Goal: Obtain resource: Obtain resource

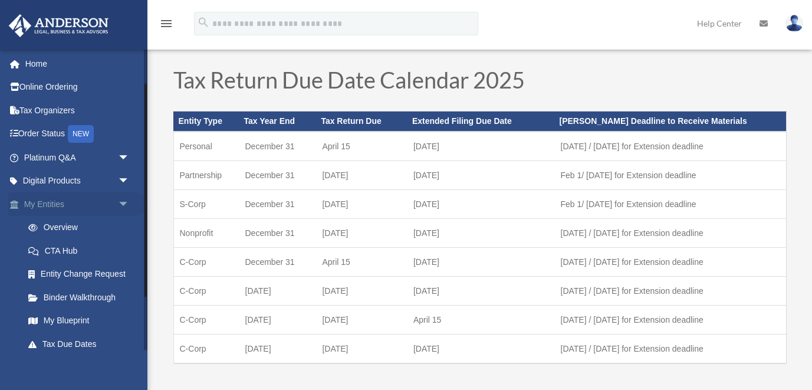
scroll to position [87, 0]
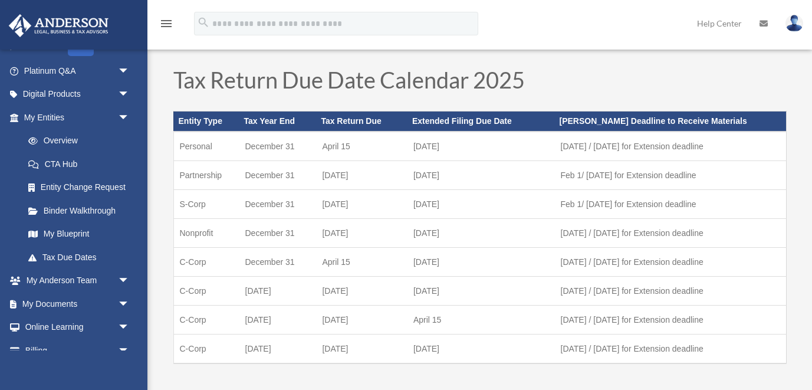
click at [794, 24] on img at bounding box center [794, 23] width 18 height 17
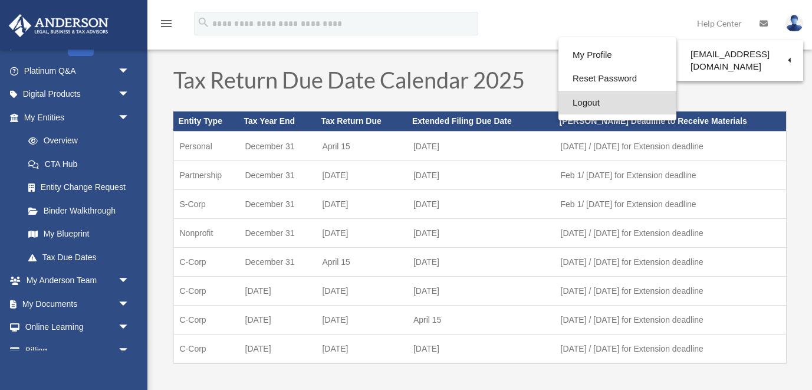
click at [563, 100] on link "Logout" at bounding box center [617, 103] width 118 height 24
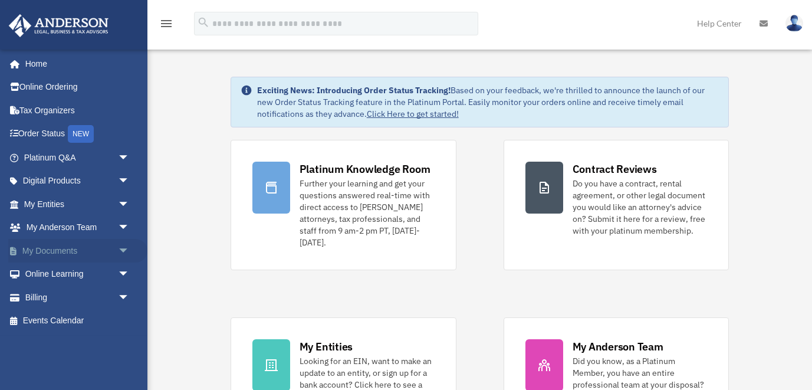
click at [124, 249] on span "arrow_drop_down" at bounding box center [130, 251] width 24 height 24
click at [46, 269] on link "Box" at bounding box center [82, 274] width 131 height 24
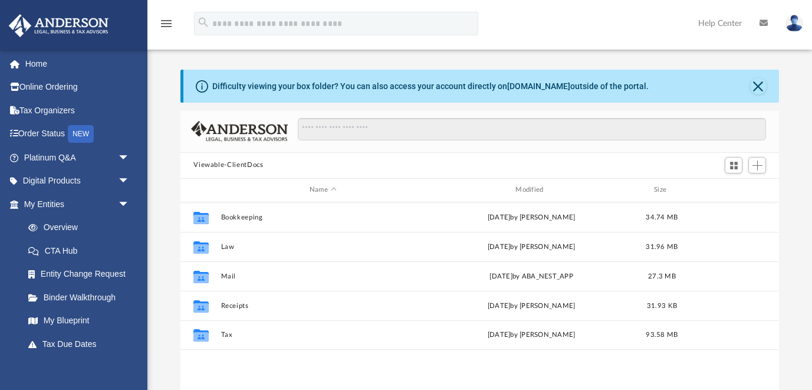
scroll to position [268, 598]
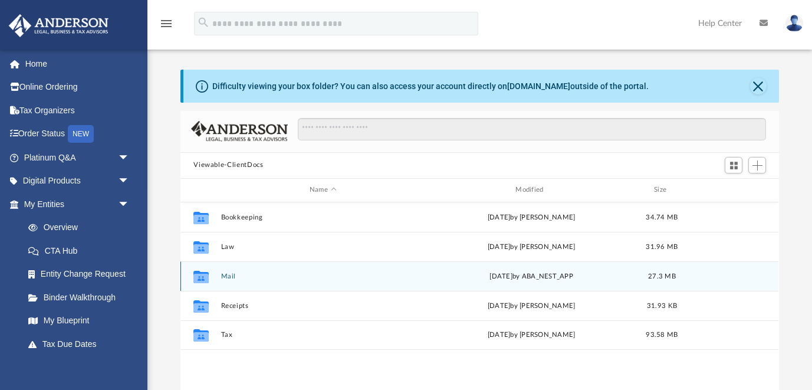
click at [232, 275] on button "Mail" at bounding box center [322, 276] width 203 height 8
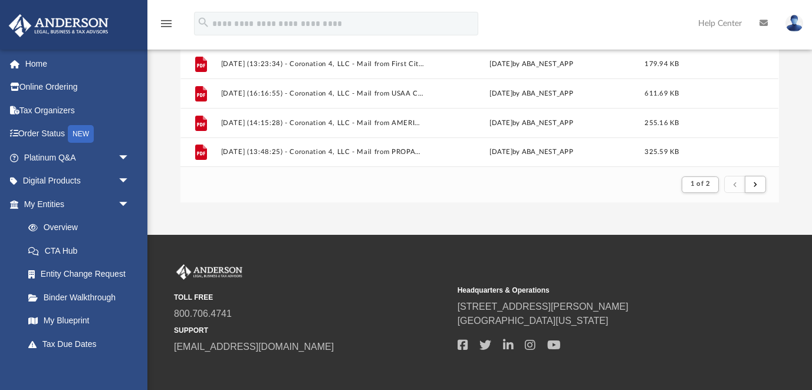
scroll to position [300, 0]
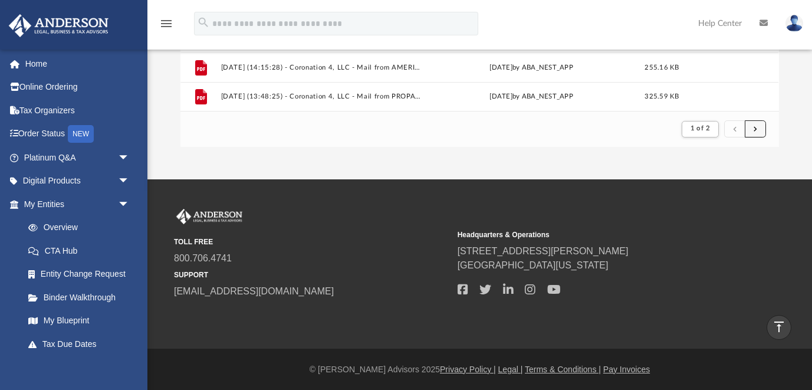
click at [759, 129] on button "submit" at bounding box center [755, 128] width 21 height 17
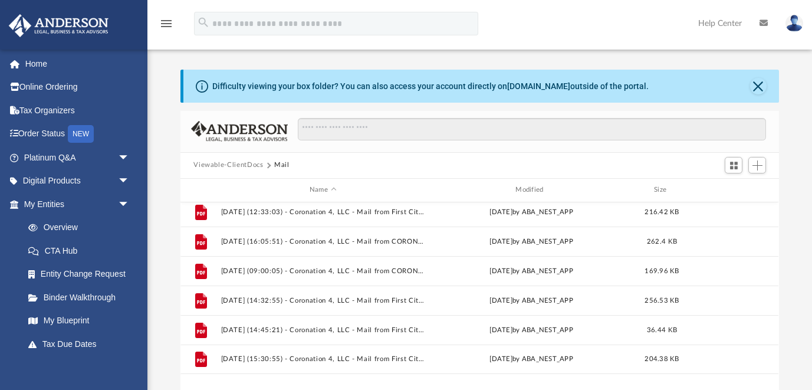
scroll to position [0, 0]
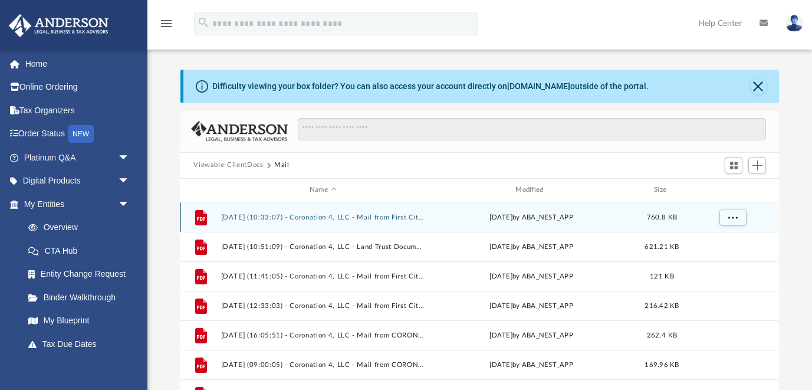
click at [403, 214] on button "[DATE] (10:33:07) - Coronation 4, LLC - Mail from First Citizens Bank.pdf" at bounding box center [322, 217] width 203 height 8
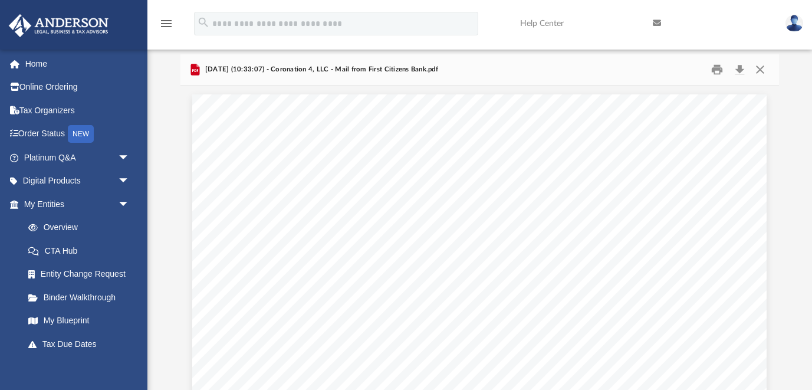
scroll to position [56, 0]
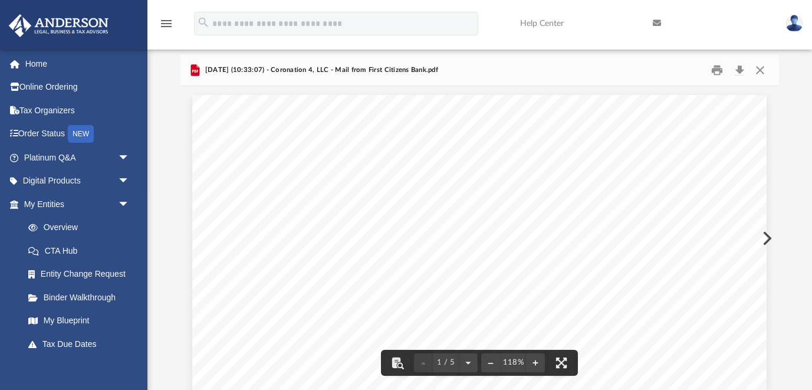
click at [767, 236] on button "Preview" at bounding box center [766, 238] width 26 height 33
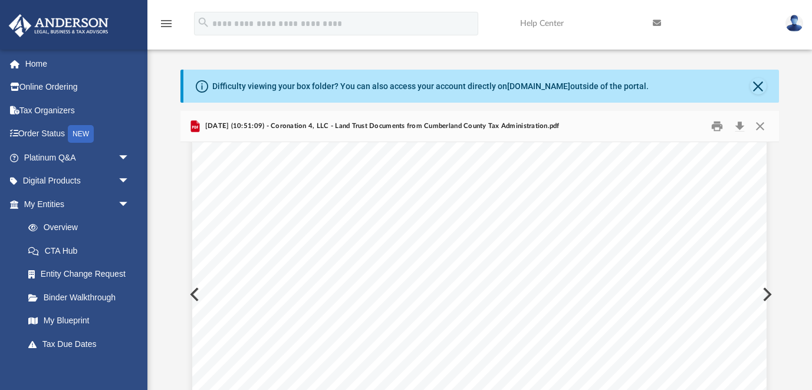
scroll to position [19, 0]
click at [766, 292] on button "Preview" at bounding box center [766, 294] width 26 height 33
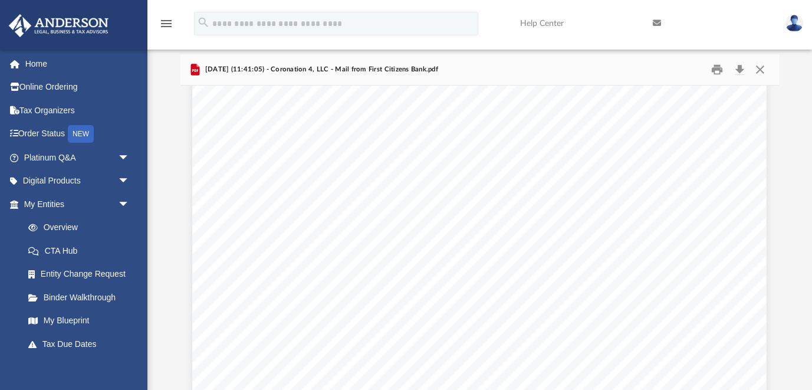
scroll to position [210, 0]
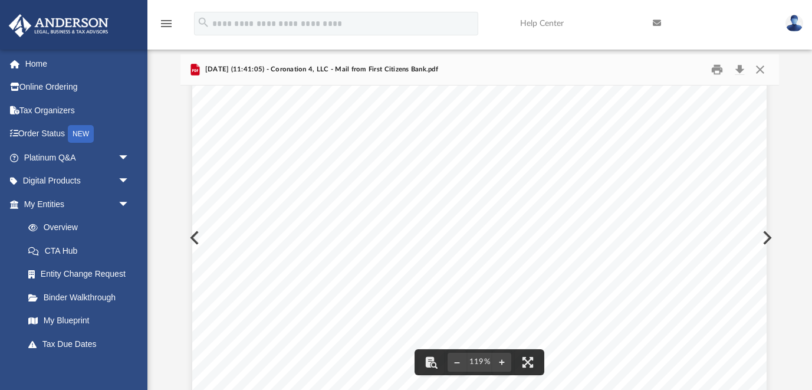
click at [765, 235] on div "Page 1" at bounding box center [479, 250] width 574 height 733
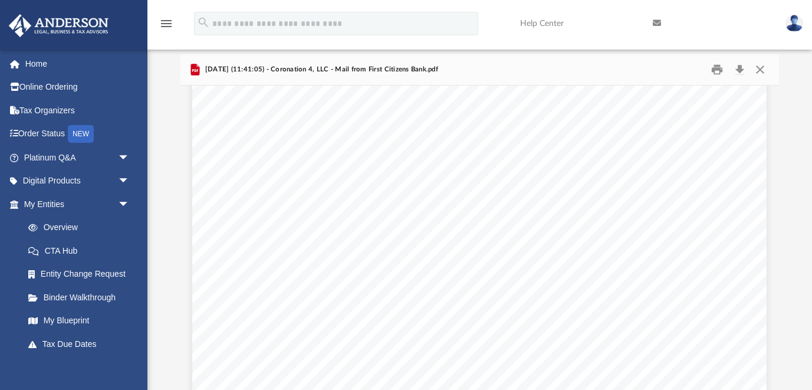
scroll to position [133, 0]
click at [768, 236] on button "Preview" at bounding box center [766, 237] width 26 height 33
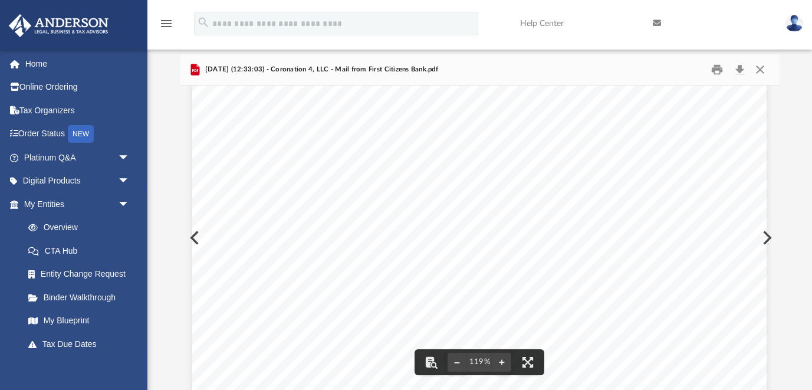
scroll to position [230, 0]
click at [765, 235] on div "Page 1" at bounding box center [479, 230] width 574 height 732
click at [766, 233] on div "Page 1" at bounding box center [479, 230] width 574 height 732
click at [763, 231] on div "Page 1" at bounding box center [479, 280] width 574 height 732
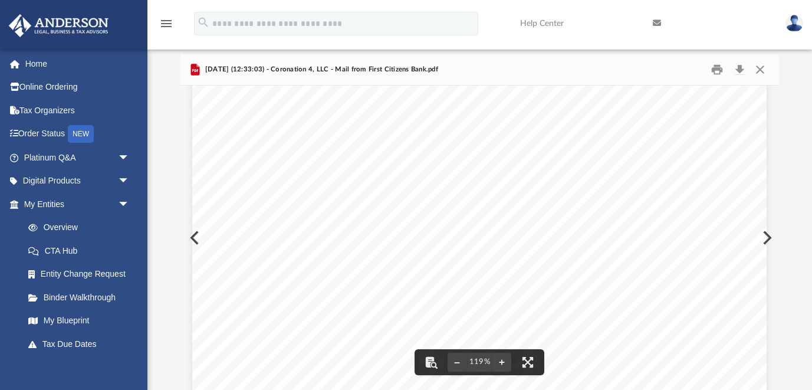
click at [769, 236] on button "Preview" at bounding box center [766, 237] width 26 height 33
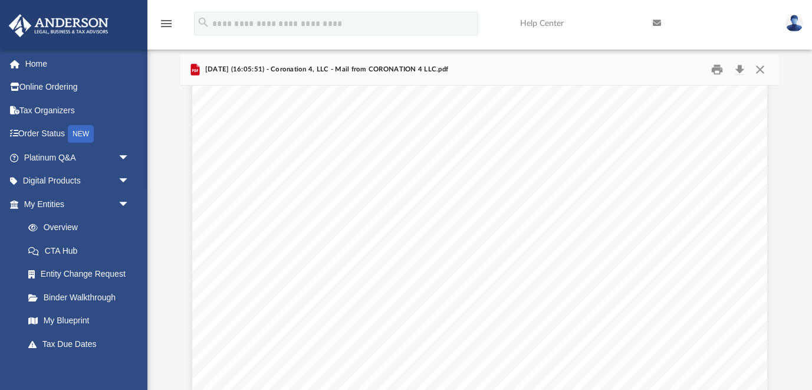
scroll to position [1533, 0]
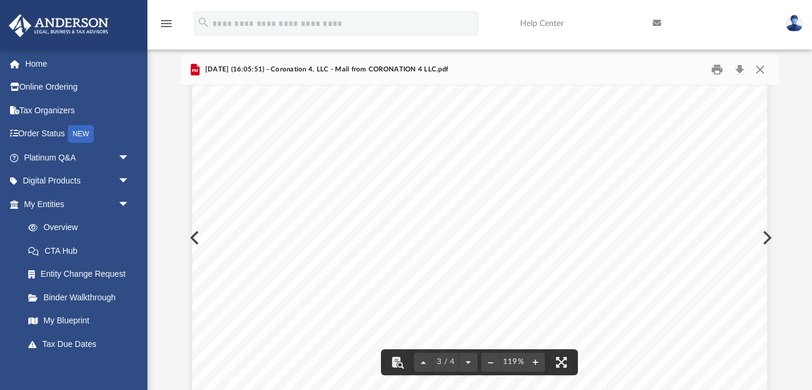
click at [769, 237] on button "Preview" at bounding box center [766, 237] width 26 height 33
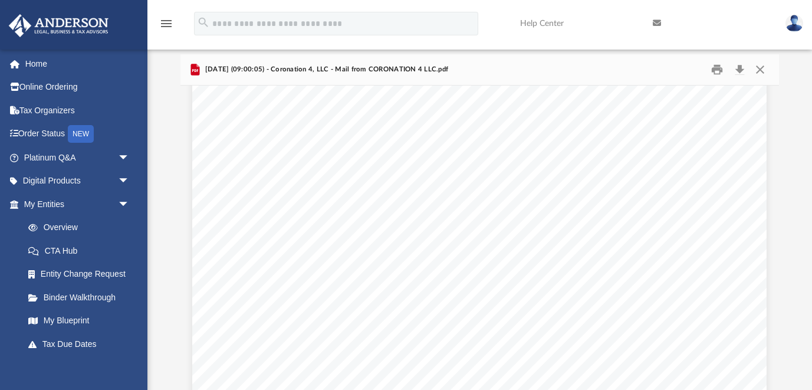
scroll to position [107, 0]
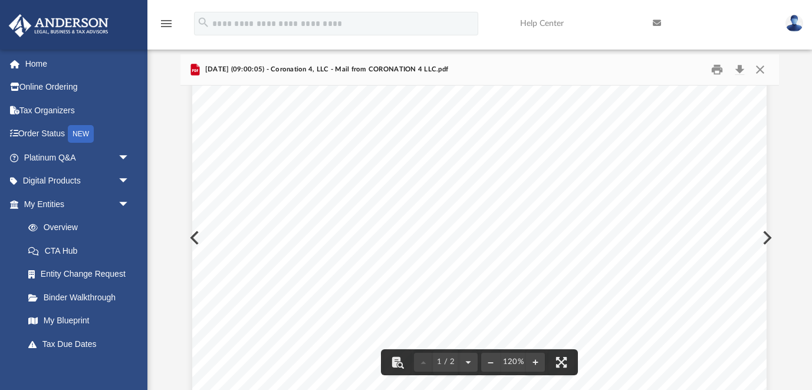
click at [766, 234] on button "Preview" at bounding box center [766, 237] width 26 height 33
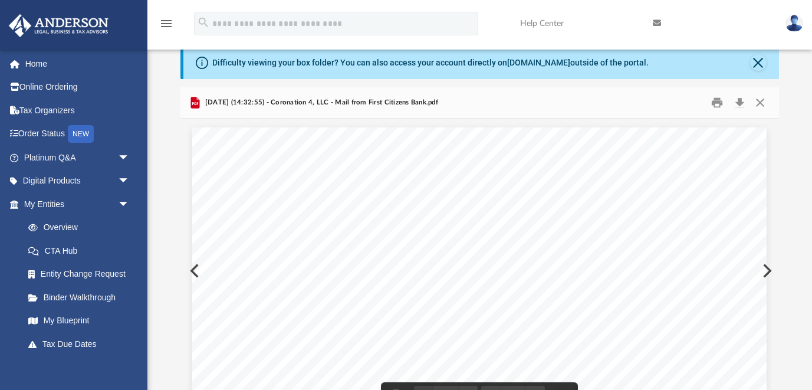
scroll to position [21, 0]
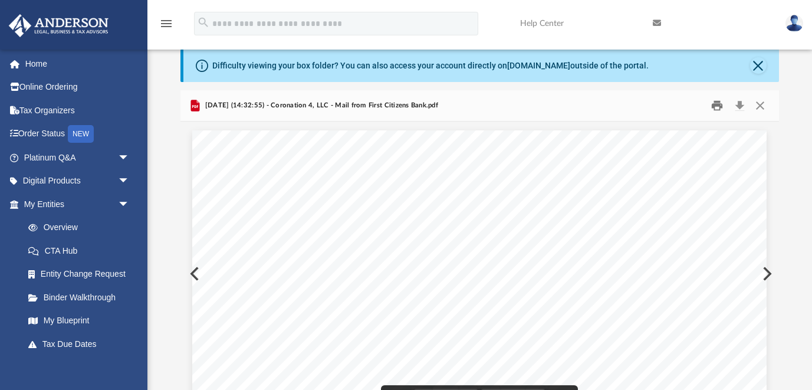
click at [718, 106] on button "Print" at bounding box center [717, 105] width 24 height 18
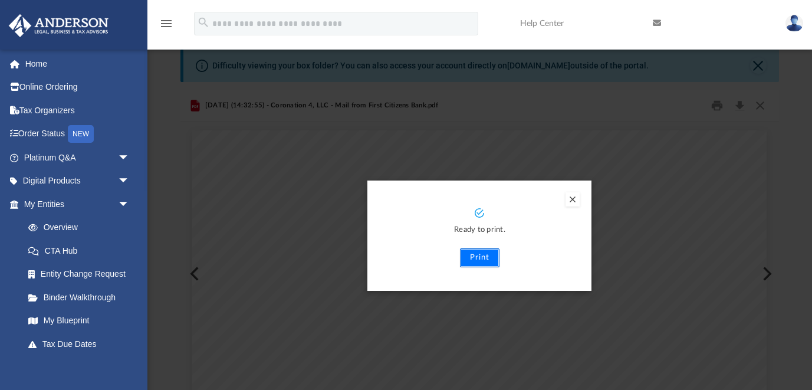
click at [483, 258] on button "Print" at bounding box center [480, 257] width 40 height 19
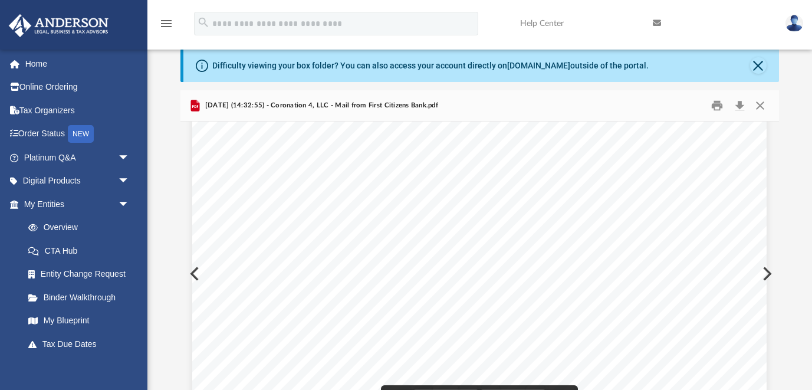
scroll to position [167, 0]
click at [771, 272] on button "Preview" at bounding box center [766, 273] width 26 height 33
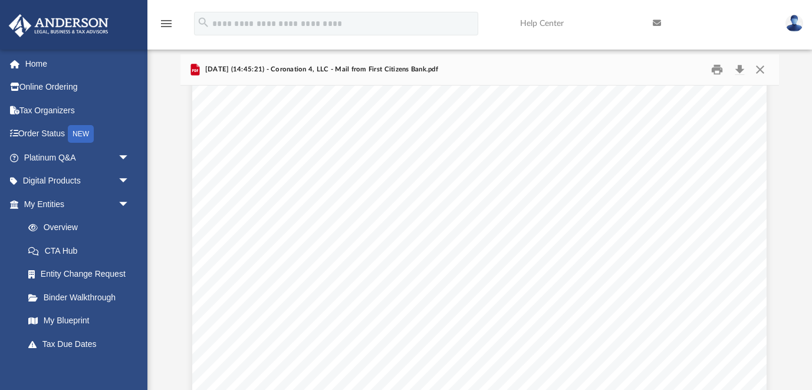
scroll to position [185, 0]
click at [720, 71] on button "Print" at bounding box center [717, 69] width 24 height 18
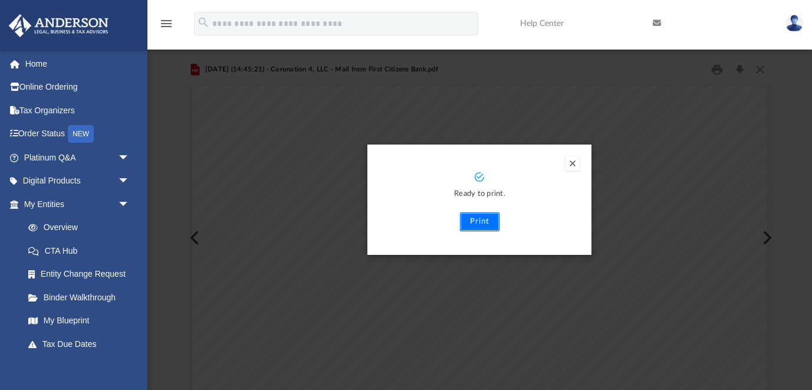
click at [488, 222] on button "Print" at bounding box center [480, 221] width 40 height 19
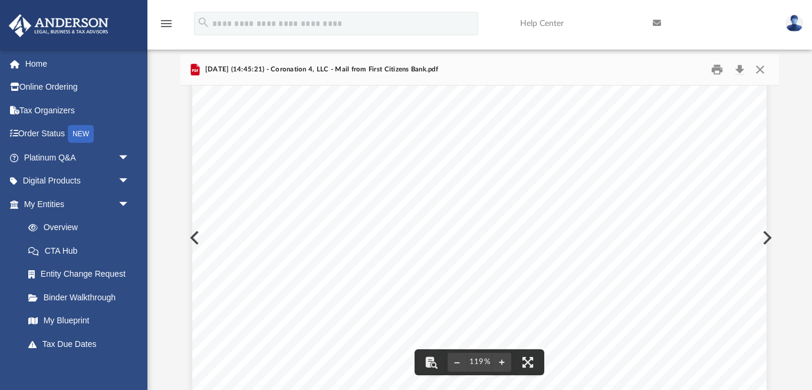
scroll to position [203, 0]
click at [768, 236] on button "Preview" at bounding box center [766, 237] width 26 height 33
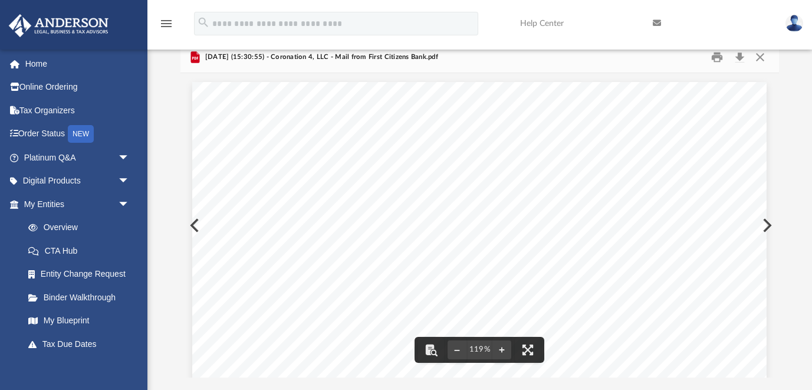
scroll to position [67, 0]
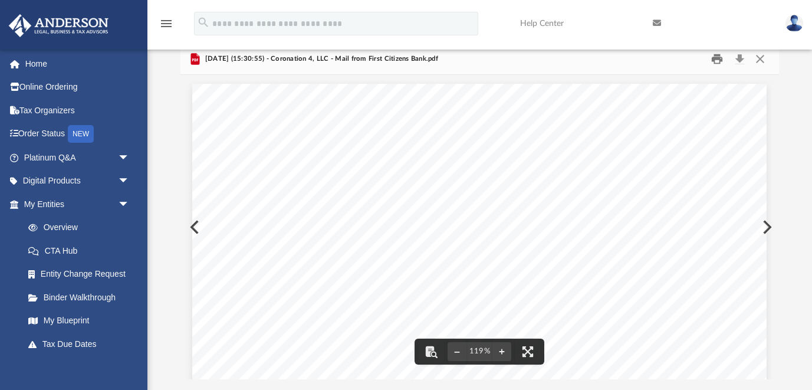
click at [713, 57] on button "Print" at bounding box center [717, 59] width 24 height 18
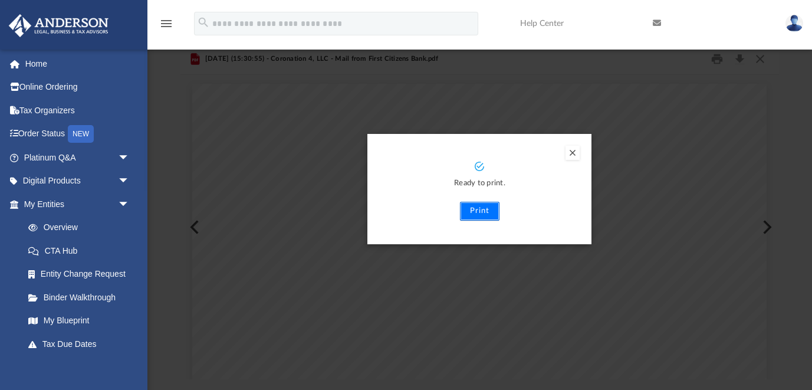
click at [491, 213] on button "Print" at bounding box center [480, 211] width 40 height 19
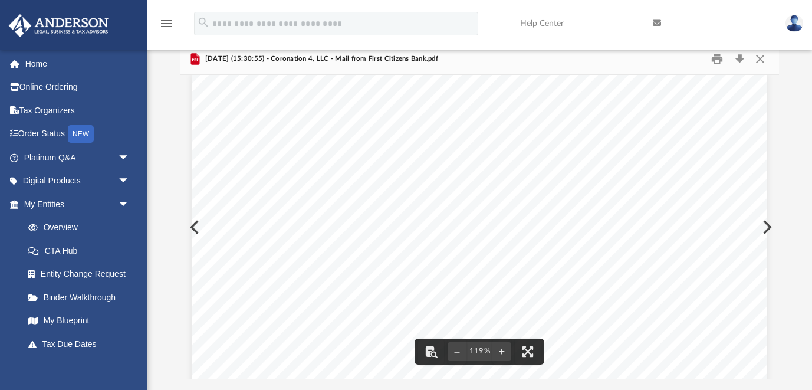
scroll to position [18, 0]
click at [769, 227] on button "Preview" at bounding box center [766, 226] width 26 height 33
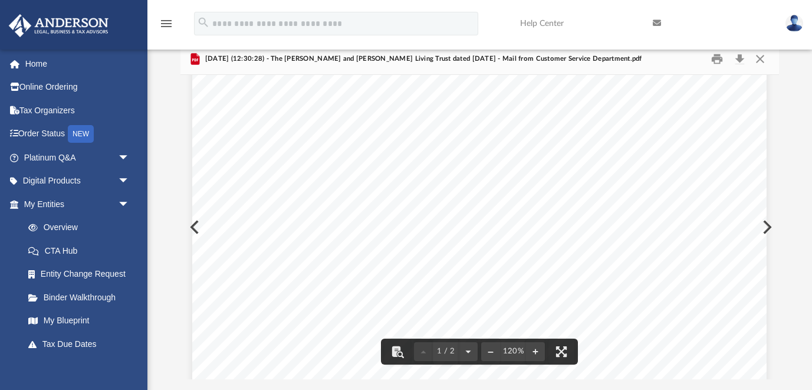
scroll to position [209, 0]
click at [769, 226] on button "Preview" at bounding box center [766, 226] width 26 height 33
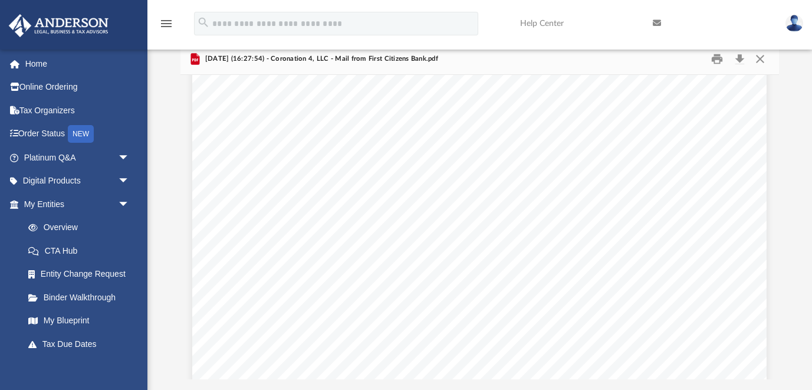
scroll to position [53, 0]
click at [716, 58] on button "Print" at bounding box center [717, 59] width 24 height 18
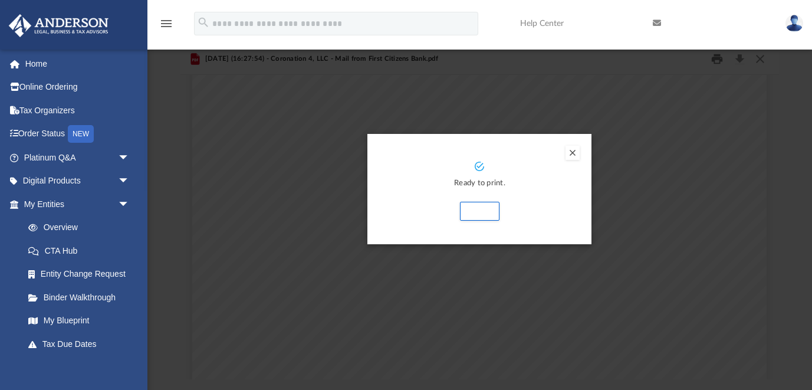
click at [705, 50] on button "Print" at bounding box center [717, 59] width 24 height 18
click at [485, 208] on button "Print" at bounding box center [480, 211] width 40 height 19
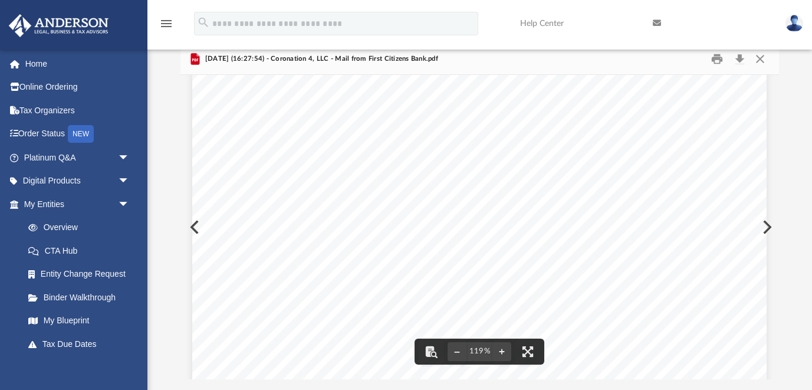
click at [768, 225] on button "Preview" at bounding box center [766, 226] width 26 height 33
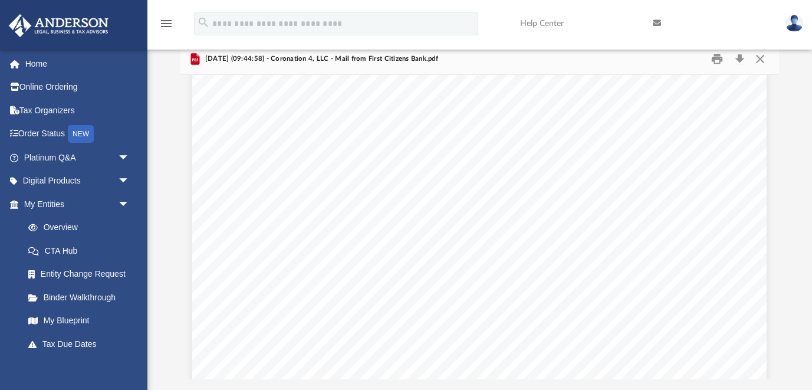
scroll to position [70, 0]
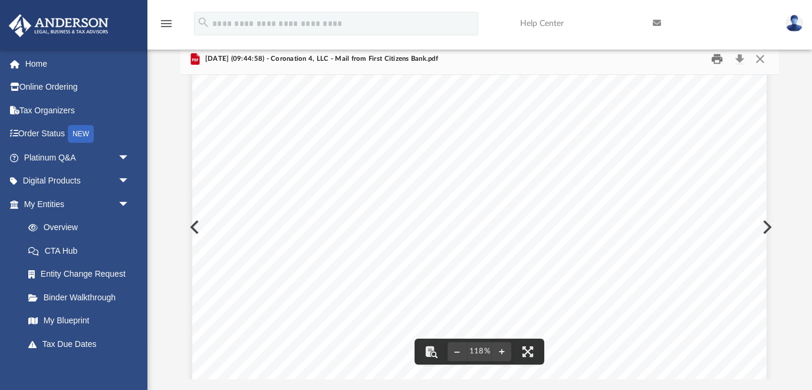
click at [716, 61] on button "Print" at bounding box center [717, 59] width 24 height 18
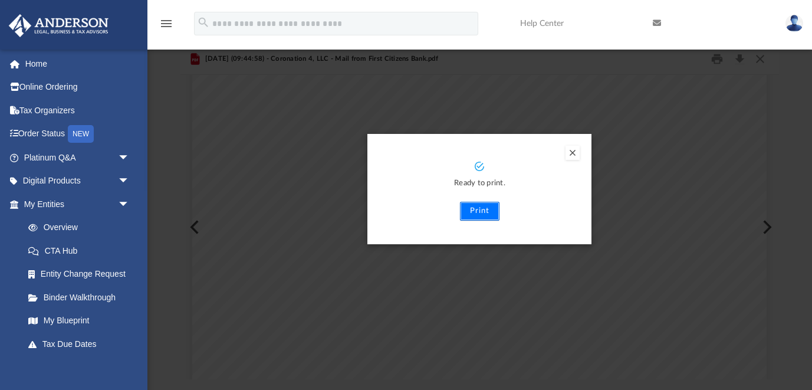
click at [483, 211] on button "Print" at bounding box center [480, 211] width 40 height 19
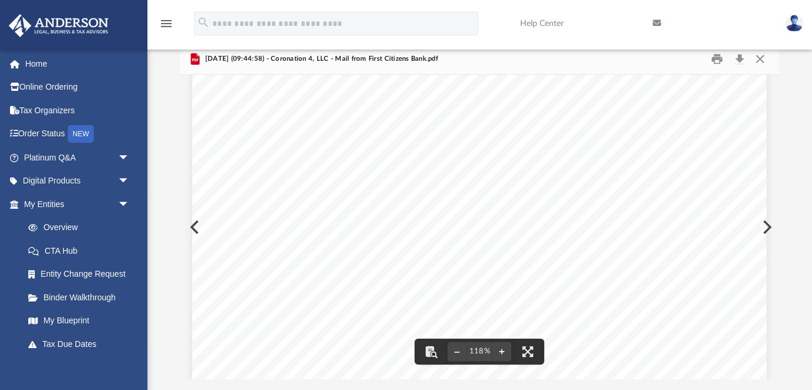
scroll to position [133, 0]
click at [768, 224] on button "Preview" at bounding box center [766, 226] width 26 height 33
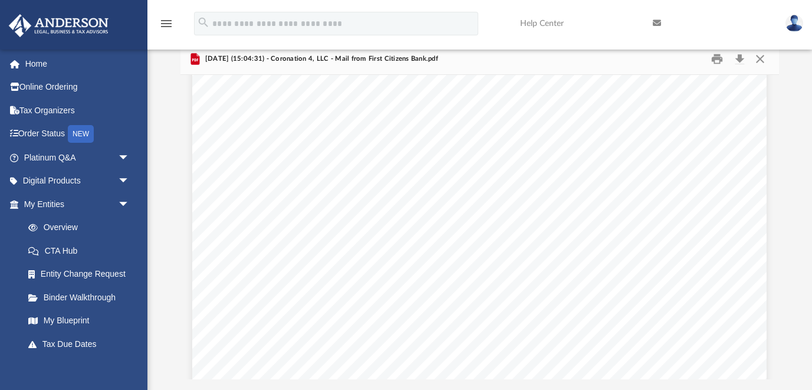
scroll to position [83, 0]
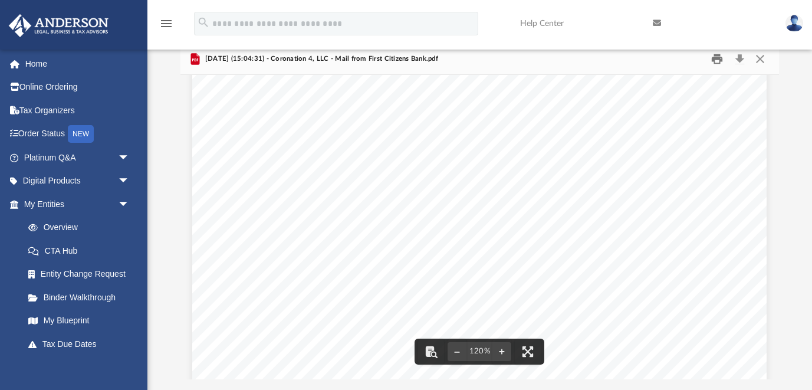
click at [719, 58] on button "Print" at bounding box center [717, 59] width 24 height 18
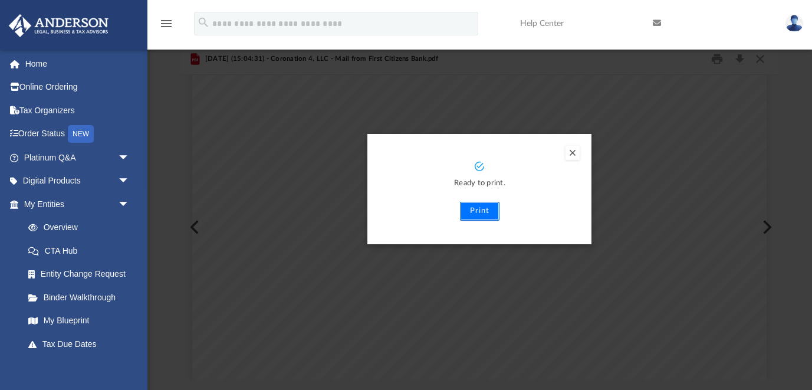
click at [482, 206] on button "Print" at bounding box center [480, 211] width 40 height 19
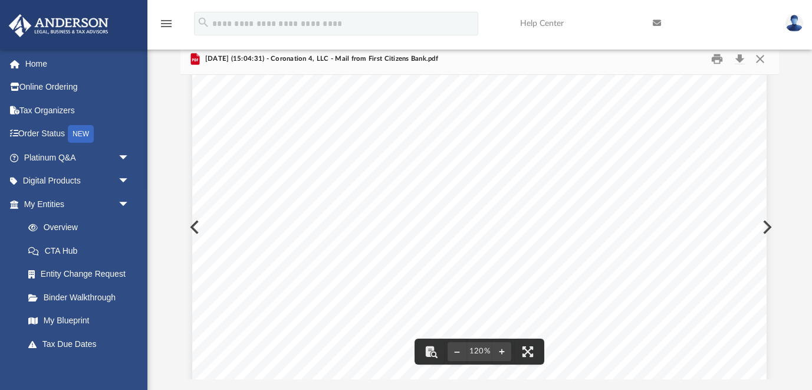
click at [770, 225] on button "Preview" at bounding box center [766, 226] width 26 height 33
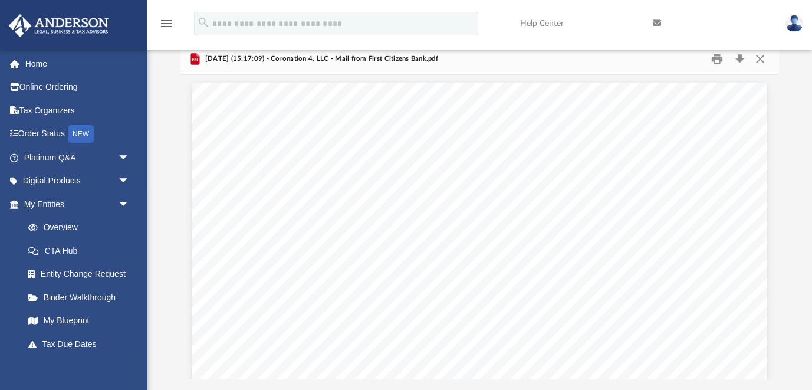
scroll to position [0, 0]
click at [720, 60] on button "Print" at bounding box center [717, 59] width 24 height 18
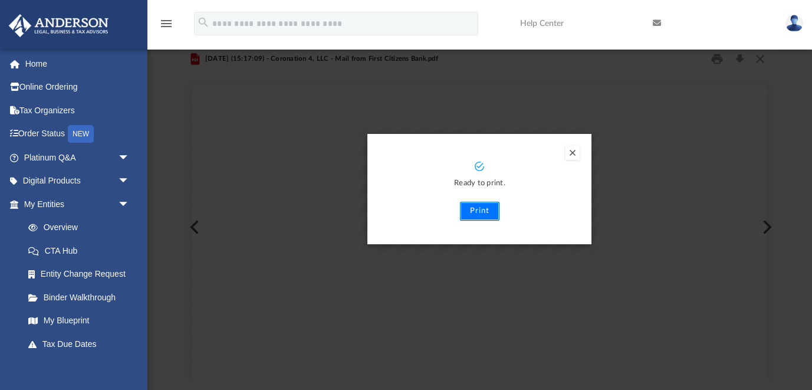
click at [482, 206] on button "Print" at bounding box center [480, 211] width 40 height 19
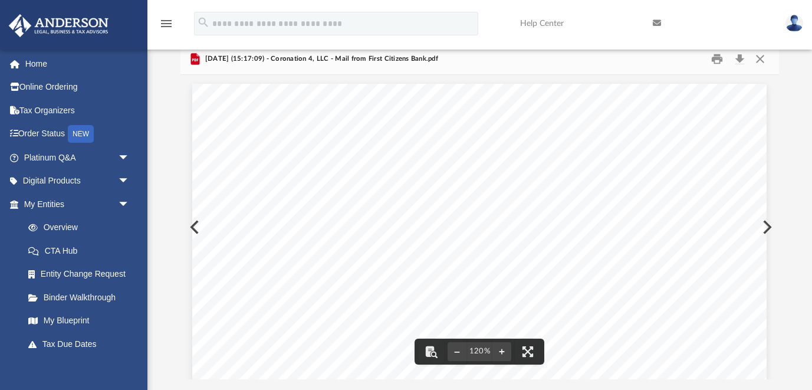
click at [768, 227] on button "Preview" at bounding box center [766, 226] width 26 height 33
click at [719, 61] on button "Print" at bounding box center [717, 59] width 24 height 18
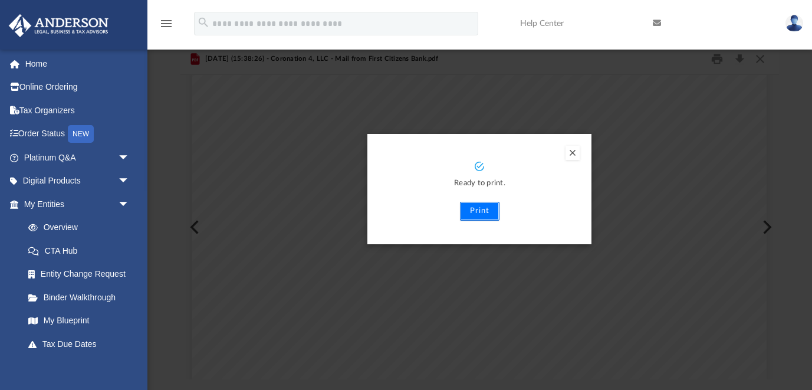
click at [486, 213] on button "Print" at bounding box center [480, 211] width 40 height 19
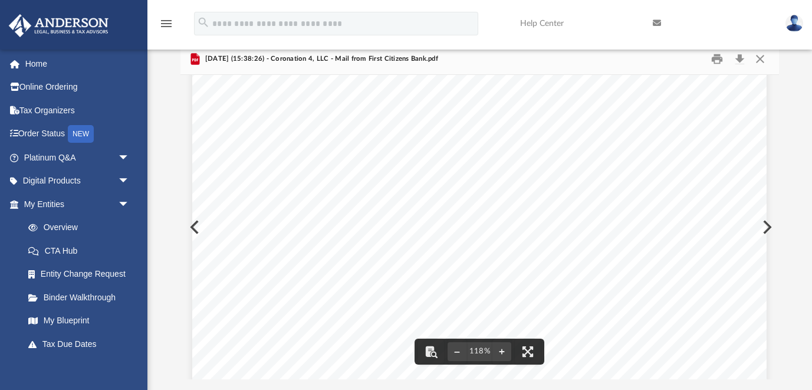
click at [768, 223] on button "Preview" at bounding box center [766, 226] width 26 height 33
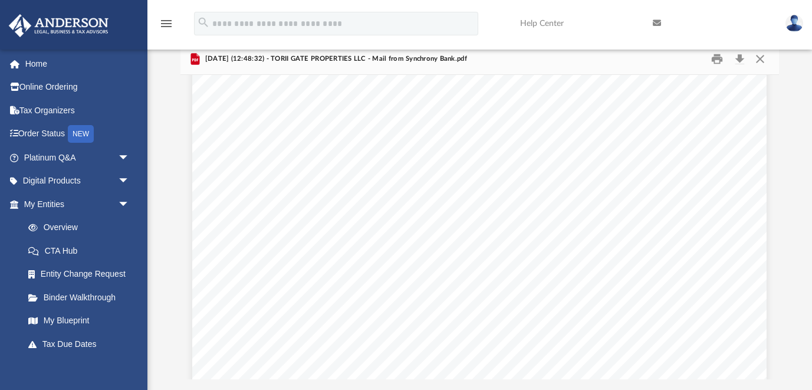
scroll to position [128, 0]
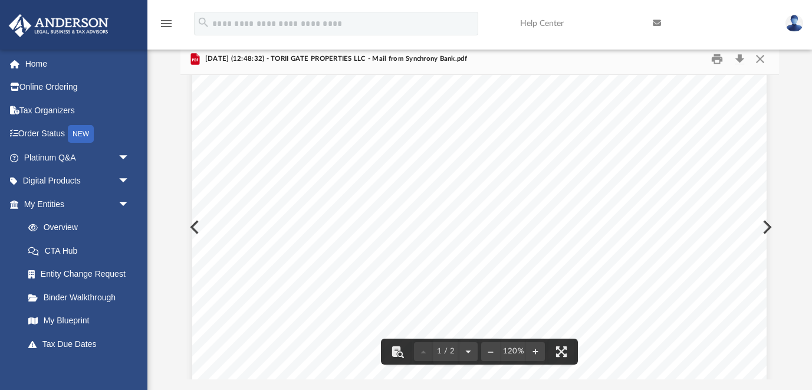
click at [768, 225] on button "Preview" at bounding box center [766, 226] width 26 height 33
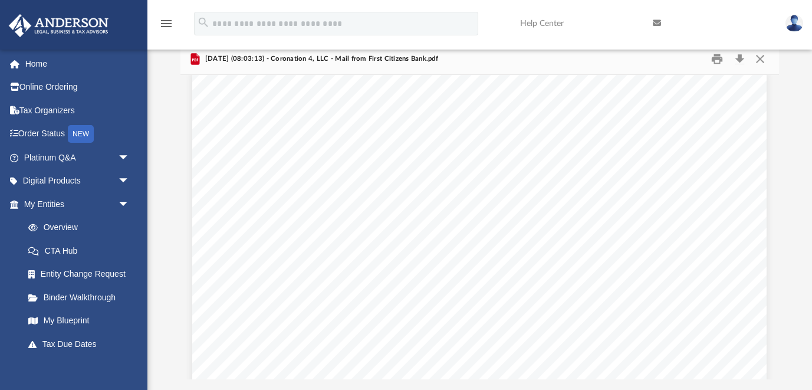
scroll to position [6, 0]
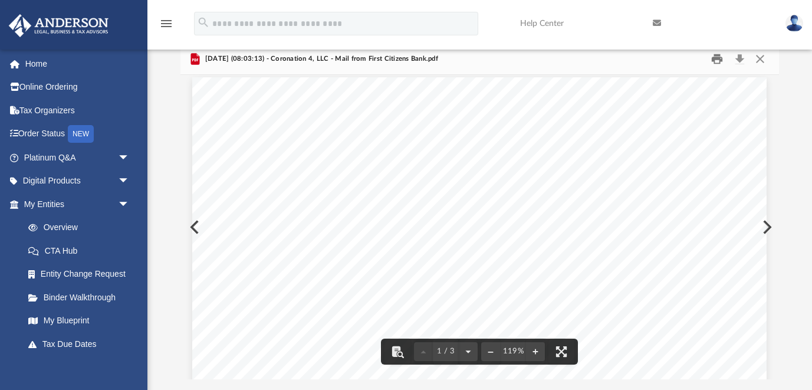
click at [716, 56] on button "Print" at bounding box center [717, 59] width 24 height 18
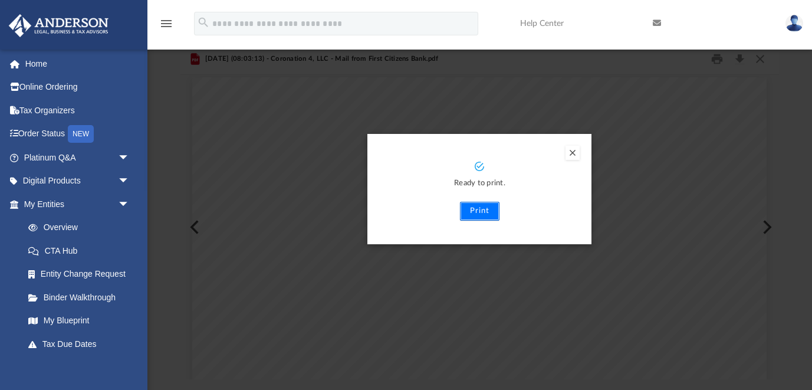
click at [491, 212] on button "Print" at bounding box center [480, 211] width 40 height 19
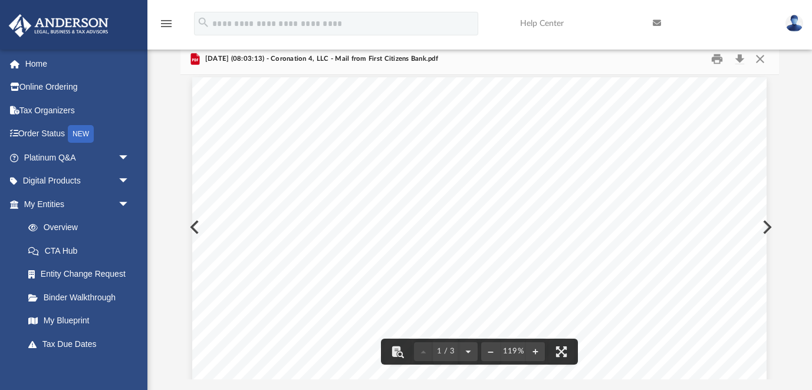
click at [769, 226] on button "Preview" at bounding box center [766, 226] width 26 height 33
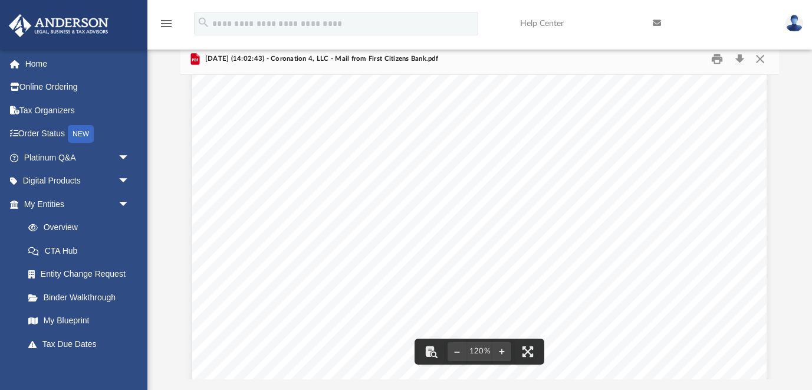
scroll to position [177, 0]
click at [716, 57] on button "Print" at bounding box center [717, 59] width 24 height 18
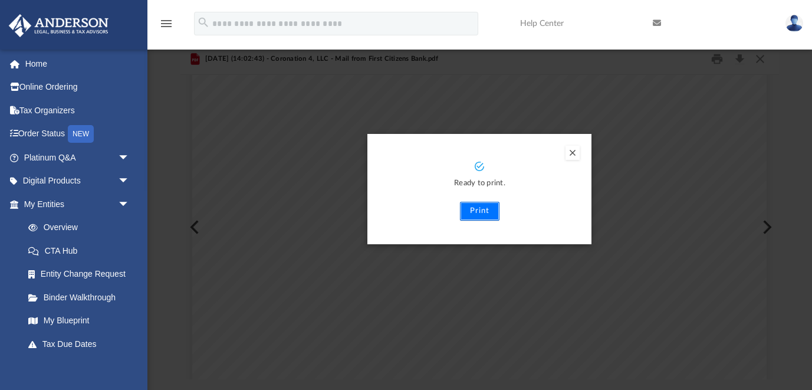
click at [488, 208] on button "Print" at bounding box center [480, 211] width 40 height 19
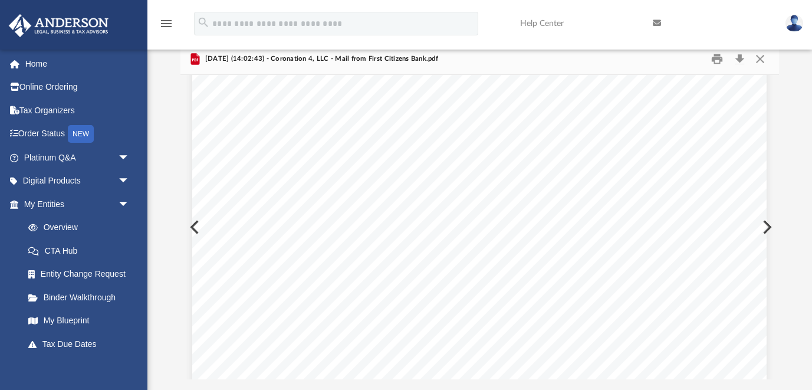
click at [769, 225] on button "Preview" at bounding box center [766, 226] width 26 height 33
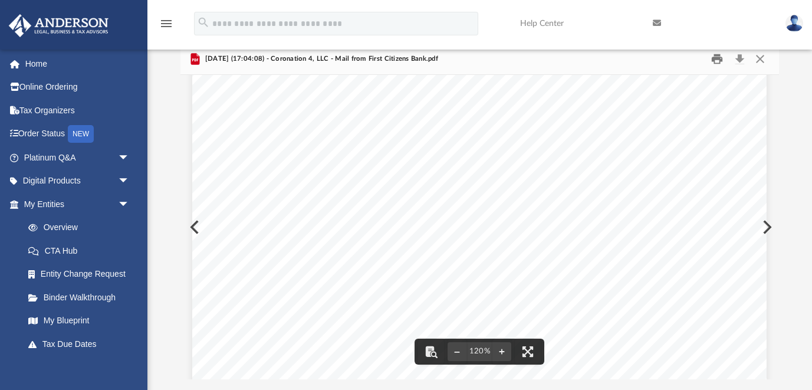
click at [719, 60] on button "Print" at bounding box center [717, 59] width 24 height 18
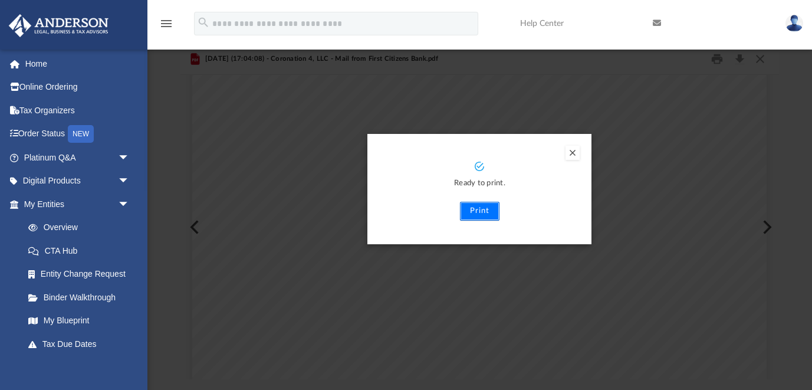
click at [485, 206] on button "Print" at bounding box center [480, 211] width 40 height 19
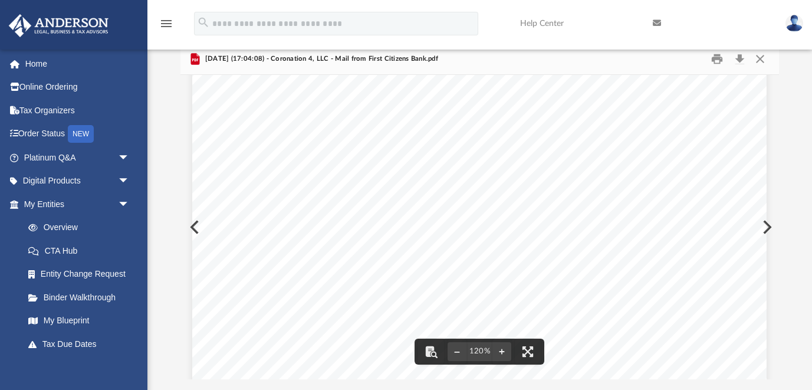
click at [768, 226] on button "Preview" at bounding box center [766, 226] width 26 height 33
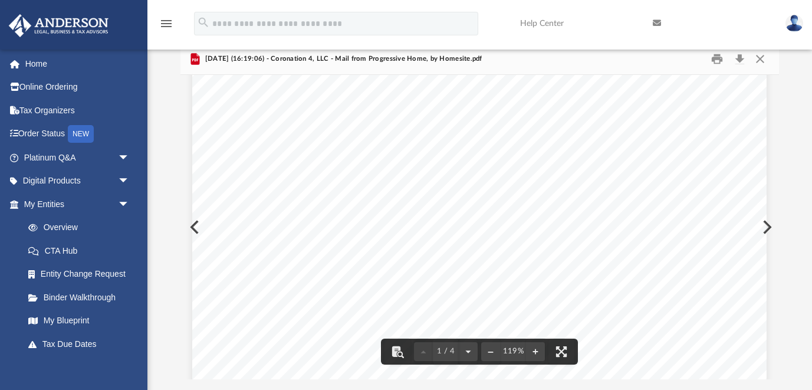
scroll to position [97, 0]
click at [769, 226] on button "Preview" at bounding box center [766, 226] width 26 height 33
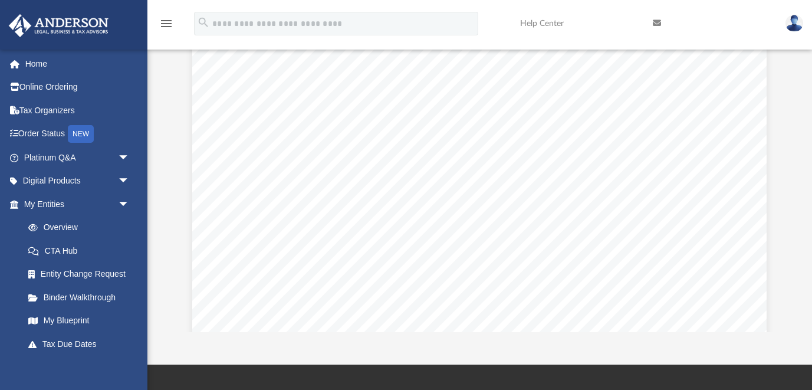
scroll to position [111, 0]
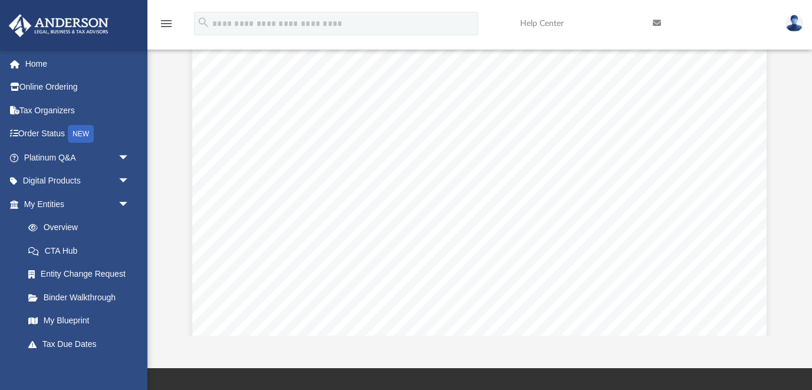
scroll to position [81, 0]
click at [591, 202] on div "Page 1" at bounding box center [479, 328] width 574 height 738
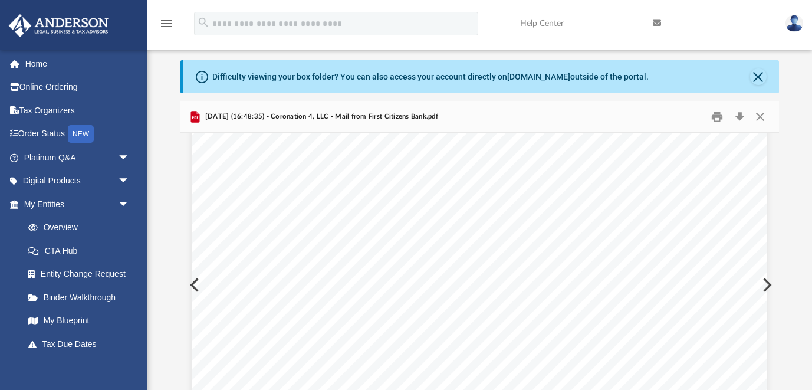
scroll to position [223, 0]
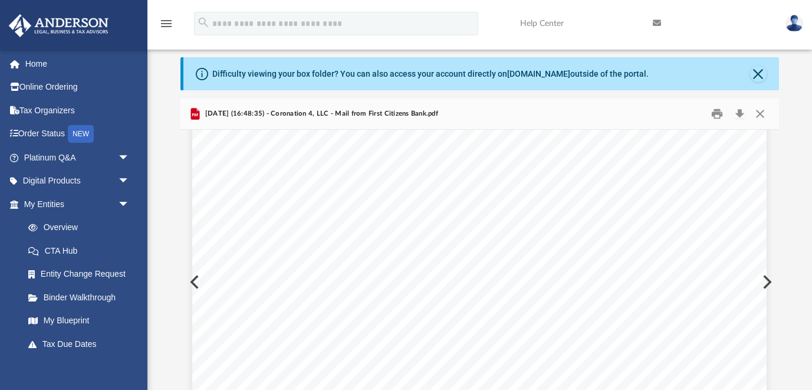
click at [769, 279] on button "Preview" at bounding box center [766, 281] width 26 height 33
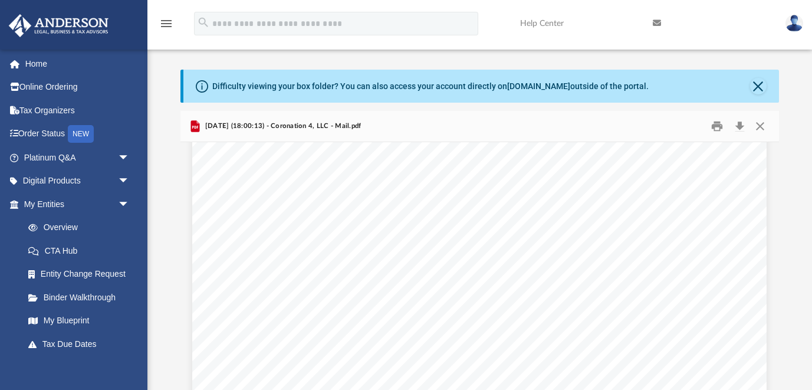
scroll to position [245, 0]
click at [767, 291] on button "Preview" at bounding box center [766, 294] width 26 height 33
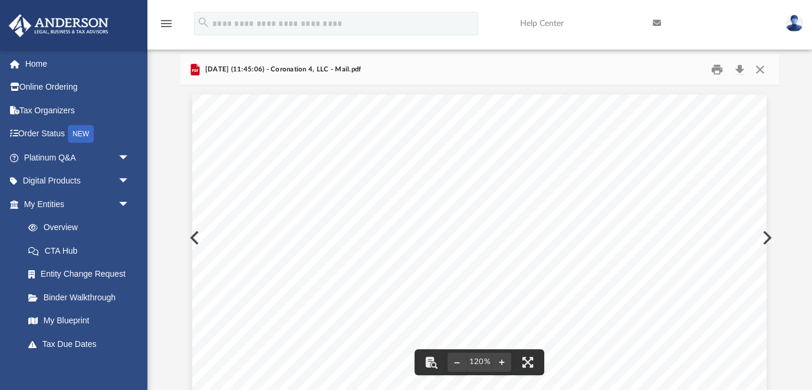
scroll to position [18, 0]
click at [718, 70] on button "Print" at bounding box center [717, 69] width 24 height 18
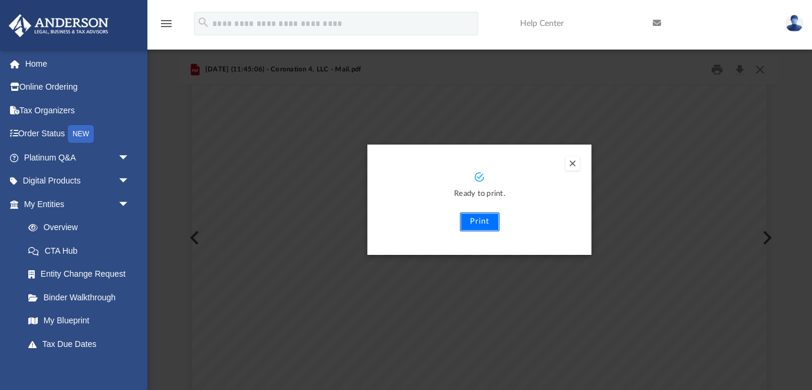
click at [488, 218] on button "Print" at bounding box center [480, 221] width 40 height 19
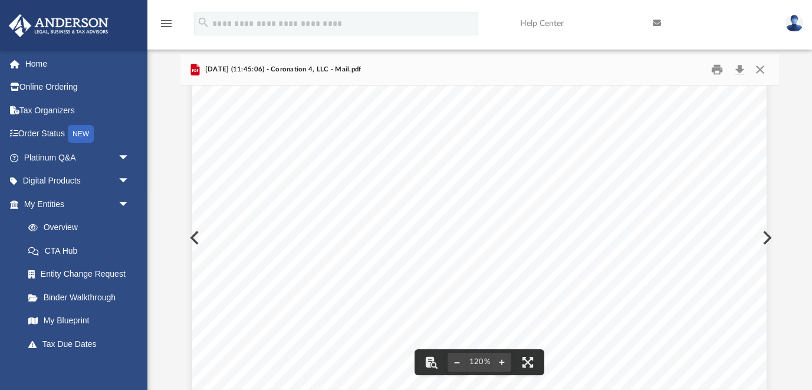
click at [768, 236] on button "Preview" at bounding box center [766, 237] width 26 height 33
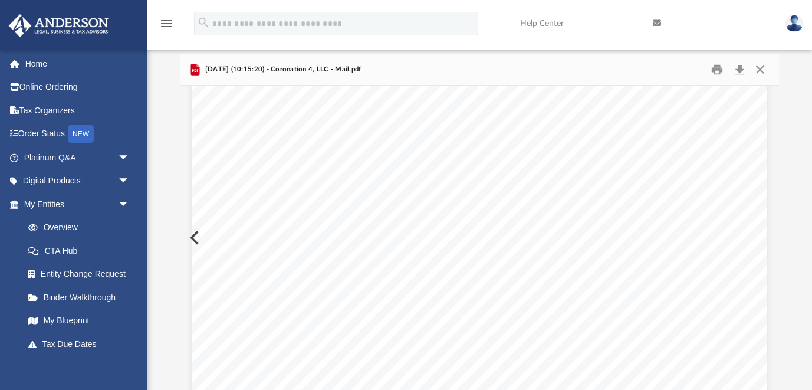
scroll to position [223, 0]
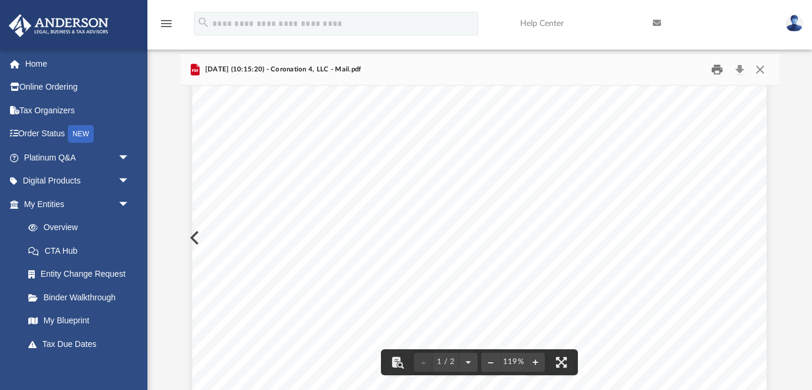
click at [718, 67] on button "Print" at bounding box center [717, 69] width 24 height 18
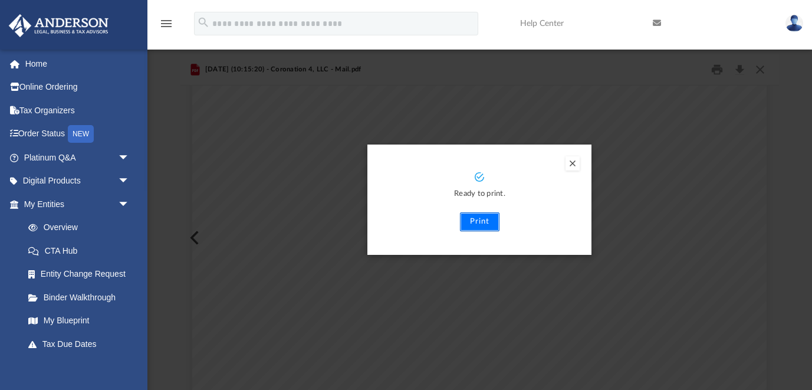
click at [481, 223] on button "Print" at bounding box center [480, 221] width 40 height 19
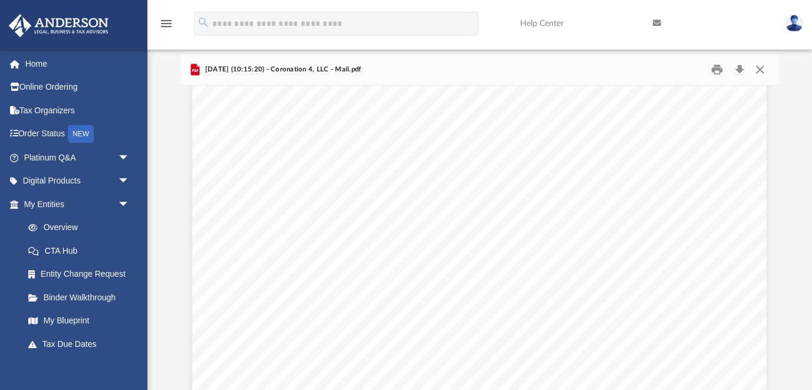
scroll to position [0, 0]
